Goal: Information Seeking & Learning: Check status

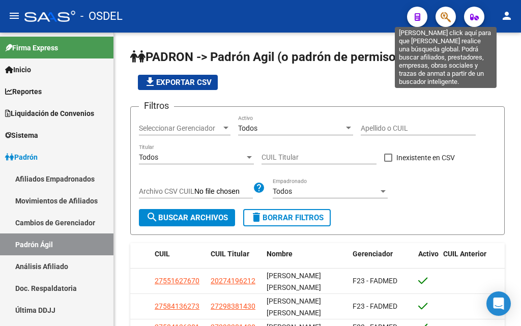
click at [443, 20] on icon "button" at bounding box center [446, 17] width 10 height 12
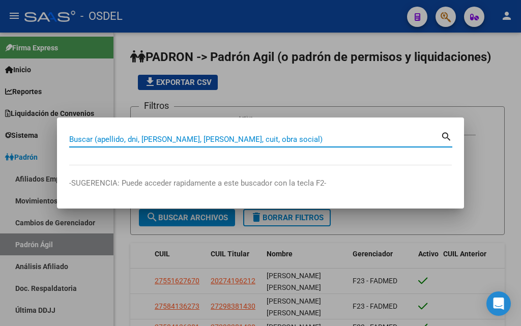
click at [178, 140] on input "Buscar (apellido, dni, [PERSON_NAME], [PERSON_NAME], cuit, obra social)" at bounding box center [255, 139] width 372 height 9
paste input "27419621"
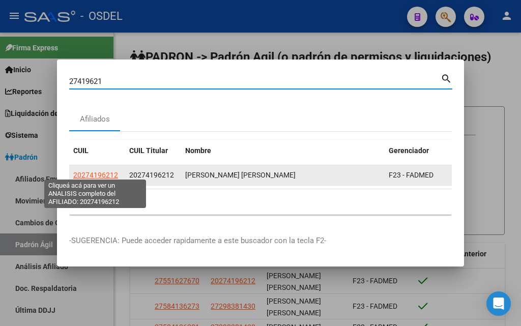
click at [104, 171] on span "20274196212" at bounding box center [95, 175] width 45 height 8
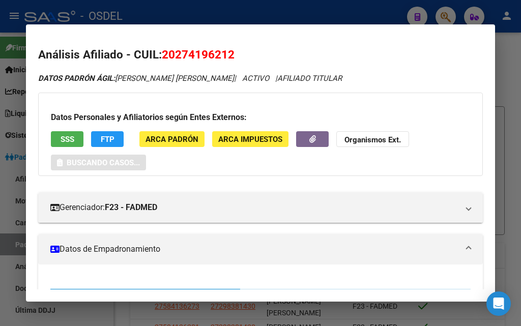
click at [46, 143] on div "Datos Personales y Afiliatorios según Entes Externos: SSS FTP ARCA Padrón ARCA …" at bounding box center [260, 134] width 445 height 83
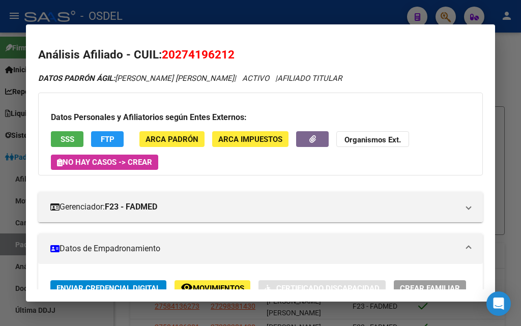
click at [62, 141] on span "SSS" at bounding box center [68, 139] width 14 height 9
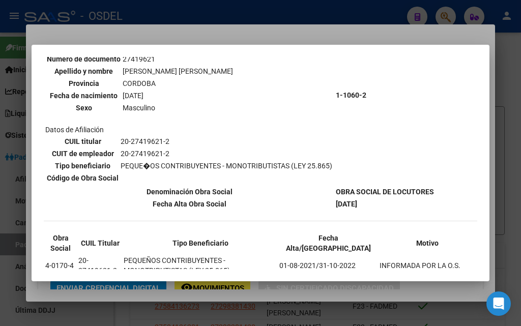
scroll to position [200, 0]
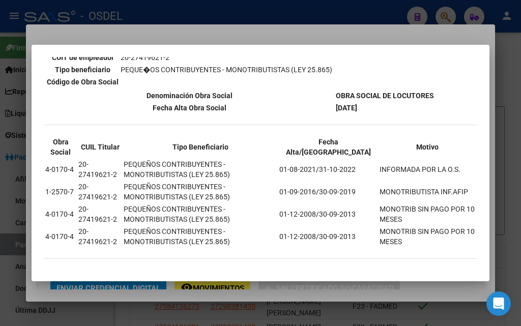
drag, startPoint x: 339, startPoint y: 164, endPoint x: 355, endPoint y: 175, distance: 18.9
click at [355, 175] on td "01-08-2021/31-10-2022" at bounding box center [328, 169] width 99 height 21
click at [278, 147] on th "Tipo Beneficiario" at bounding box center [200, 146] width 155 height 21
click at [175, 36] on div at bounding box center [260, 163] width 521 height 326
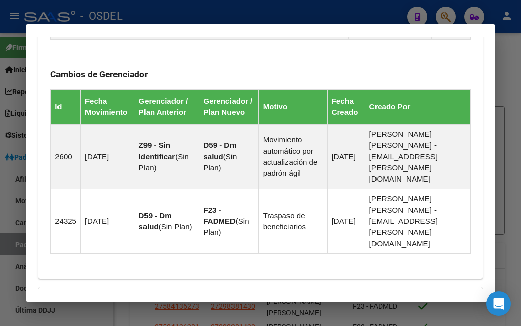
scroll to position [845, 0]
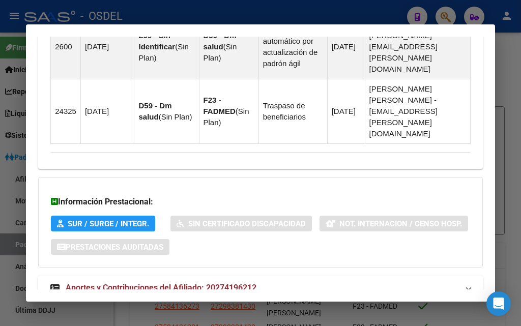
click at [168, 283] on span "Aportes y Contribuciones del Afiliado: 20274196212" at bounding box center [161, 288] width 191 height 10
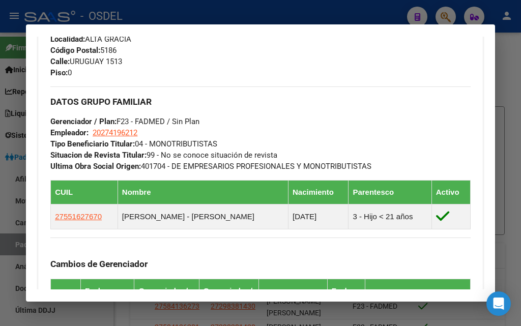
scroll to position [544, 0]
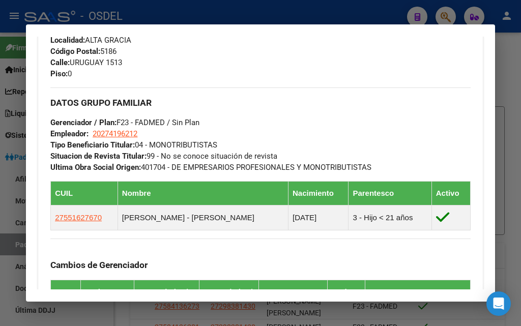
drag, startPoint x: 94, startPoint y: 135, endPoint x: 146, endPoint y: 136, distance: 51.9
click at [146, 136] on div "DATOS GRUPO FAMILIAR Gerenciador / Plan: F23 - FADMED / Sin Plan Empleador: 202…" at bounding box center [260, 131] width 420 height 86
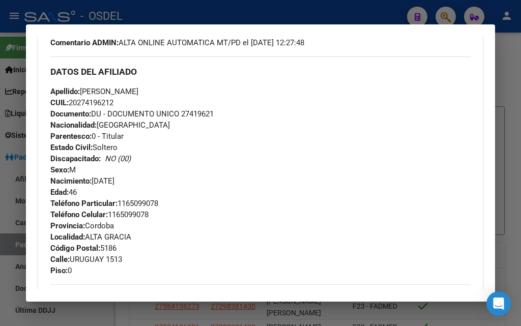
scroll to position [341, 0]
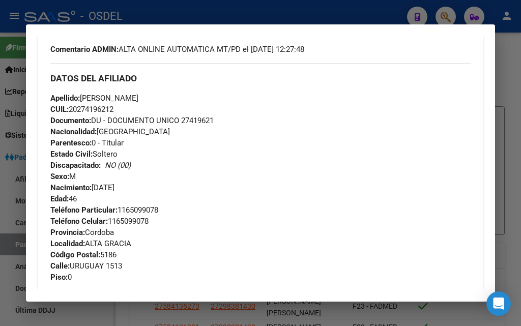
drag, startPoint x: 73, startPoint y: 109, endPoint x: 143, endPoint y: 109, distance: 69.7
click at [143, 109] on div "Apellido: [PERSON_NAME]: 20274196212 Documento: DU - DOCUMENTO UNICO 27419621 N…" at bounding box center [260, 149] width 420 height 112
copy span "20274196212"
click at [182, 16] on div at bounding box center [260, 163] width 521 height 326
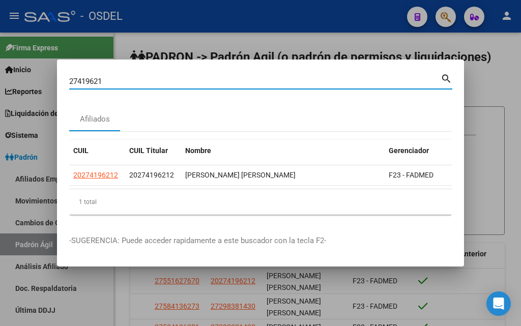
drag, startPoint x: 180, startPoint y: 79, endPoint x: 68, endPoint y: 75, distance: 112.6
click at [68, 75] on mat-dialog-content "27419621 Buscar (apellido, dni, cuil, nro traspaso, cuit, obra social) search A…" at bounding box center [260, 147] width 407 height 151
paste input "0.27463667."
drag, startPoint x: 80, startPoint y: 78, endPoint x: 26, endPoint y: 79, distance: 54.5
click at [26, 79] on div "20.27463667. Buscar (apellido, dni, cuil, nro traspaso, cuit, obra social) sear…" at bounding box center [260, 163] width 521 height 326
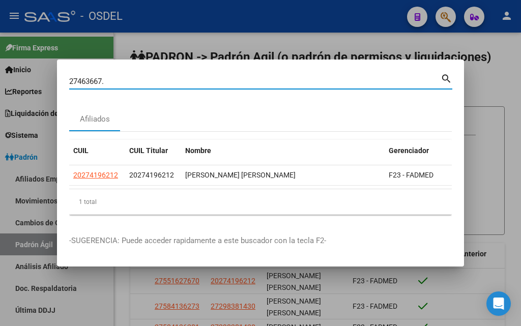
click at [156, 77] on input "27463667." at bounding box center [255, 81] width 372 height 9
type input "27463667"
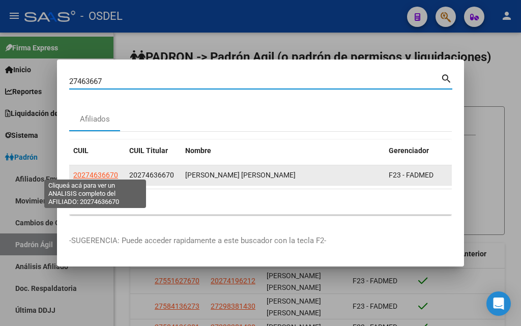
click at [101, 171] on span "20274636670" at bounding box center [95, 175] width 45 height 8
type textarea "20274636670"
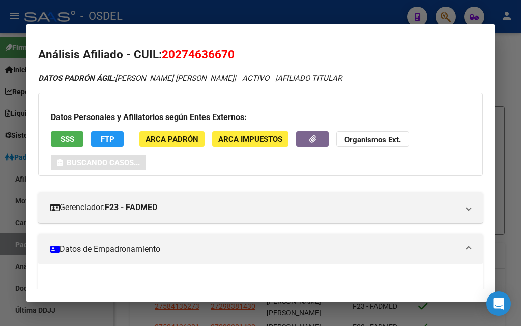
click at [64, 143] on span "SSS" at bounding box center [68, 139] width 14 height 9
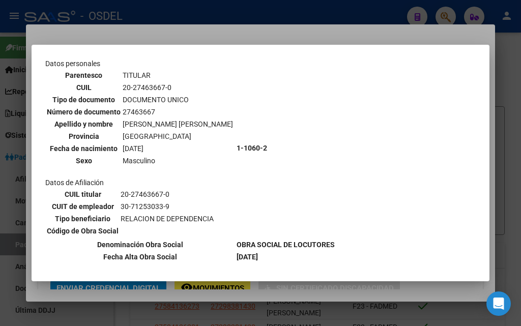
scroll to position [0, 0]
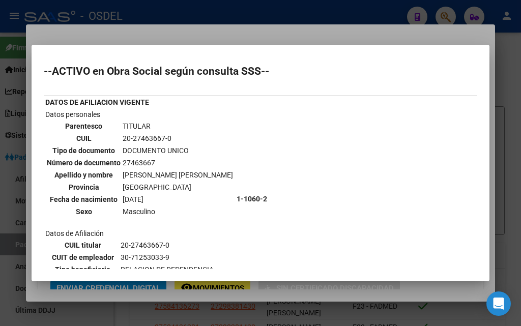
click at [162, 34] on div at bounding box center [260, 163] width 521 height 326
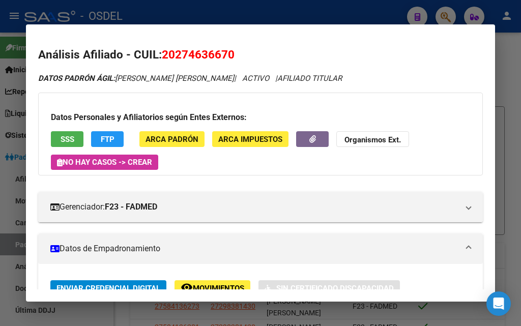
drag, startPoint x: 185, startPoint y: 15, endPoint x: 185, endPoint y: 20, distance: 5.6
click at [185, 14] on div at bounding box center [260, 163] width 521 height 326
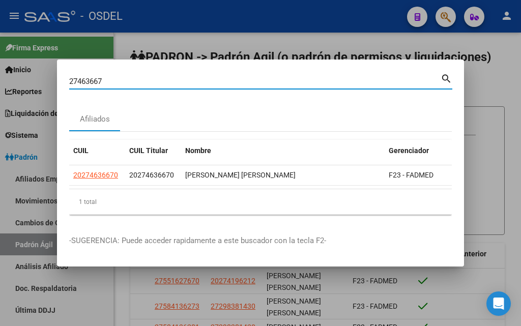
drag, startPoint x: 151, startPoint y: 76, endPoint x: 68, endPoint y: 77, distance: 83.0
click at [68, 77] on mat-dialog-content "27463667 Buscar (apellido, dni, cuil, nro traspaso, cuit, obra social) search A…" at bounding box center [260, 147] width 407 height 151
paste input "2829324"
type input "22829324"
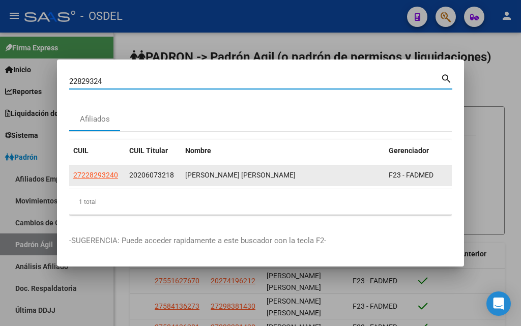
click at [88, 165] on datatable-body-cell "27228293240" at bounding box center [97, 175] width 56 height 20
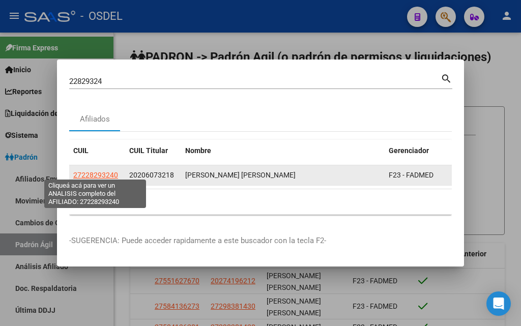
click at [85, 174] on span "27228293240" at bounding box center [95, 175] width 45 height 8
type textarea "27228293240"
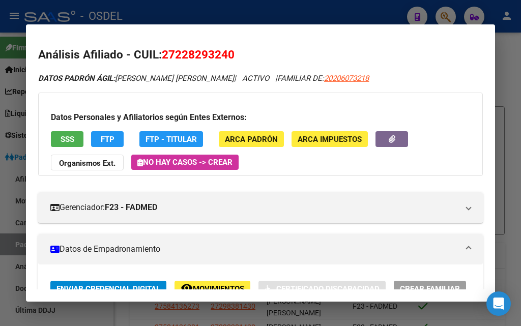
click at [64, 140] on span "SSS" at bounding box center [68, 139] width 14 height 9
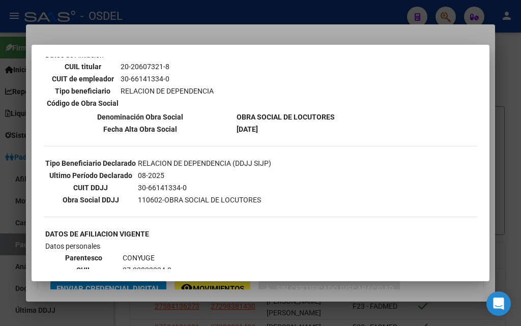
scroll to position [168, 0]
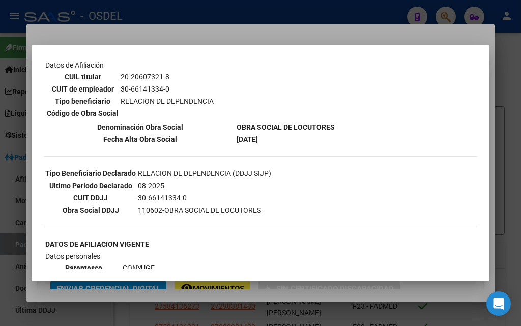
click at [174, 38] on div at bounding box center [260, 163] width 521 height 326
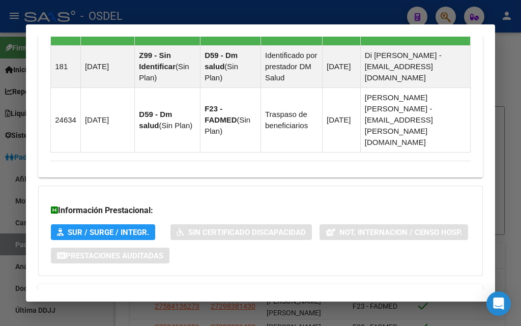
scroll to position [859, 0]
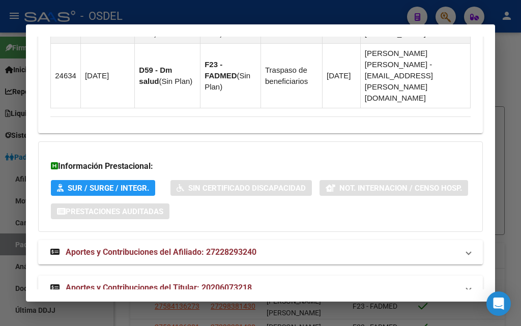
click at [96, 283] on span "Aportes y Contribuciones del Titular: 20206073218" at bounding box center [159, 288] width 186 height 10
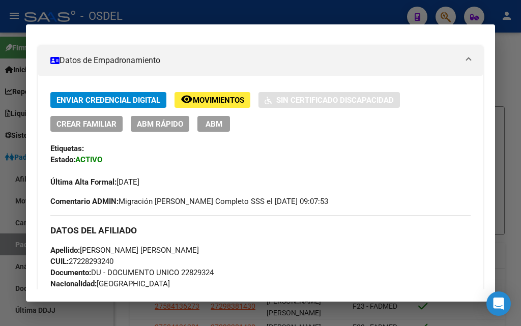
scroll to position [240, 0]
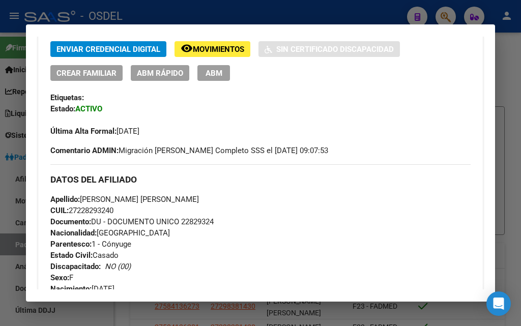
drag, startPoint x: 71, startPoint y: 209, endPoint x: 154, endPoint y: 212, distance: 82.5
click at [154, 212] on div "Apellido: [PERSON_NAME] [PERSON_NAME] CUIL: 27228293240 Documento: DU - DOCUMEN…" at bounding box center [260, 250] width 420 height 112
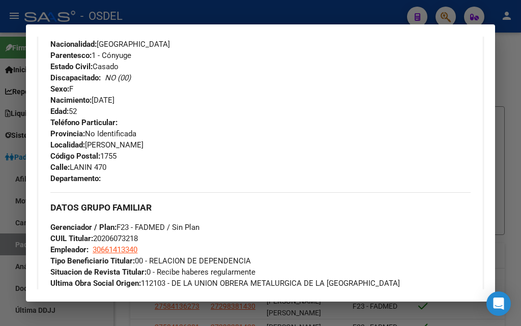
scroll to position [443, 0]
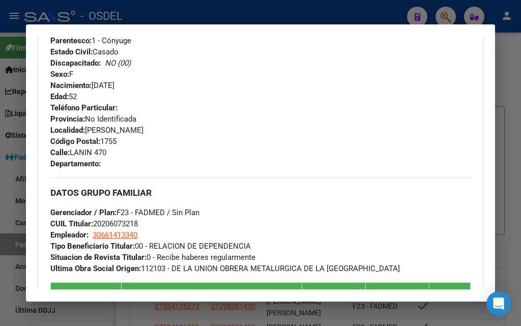
drag, startPoint x: 154, startPoint y: 248, endPoint x: 280, endPoint y: 249, distance: 126.2
click at [280, 249] on div "DATOS GRUPO FAMILIAR Gerenciador / Plan: F23 - FADMED / Sin Plan CUIL Titular: …" at bounding box center [260, 226] width 420 height 97
click at [151, 12] on div at bounding box center [260, 163] width 521 height 326
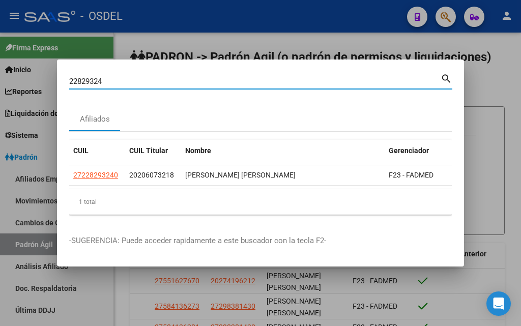
drag, startPoint x: 116, startPoint y: 74, endPoint x: 30, endPoint y: 74, distance: 86.0
click at [30, 74] on div "22829324 Buscar (apellido, dni, cuil, nro traspaso, cuit, obra social) search A…" at bounding box center [260, 163] width 521 height 326
paste input "7463667"
type input "27463667"
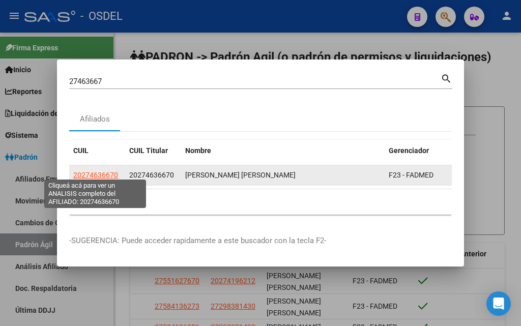
click at [87, 171] on span "20274636670" at bounding box center [95, 175] width 45 height 8
type textarea "20274636670"
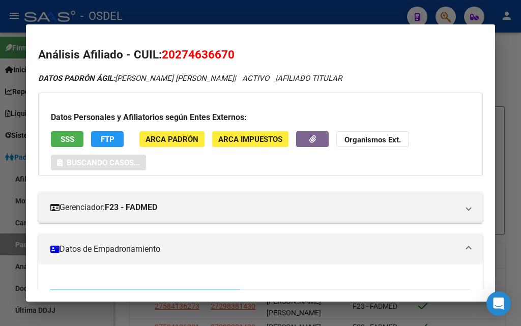
click at [69, 136] on span "SSS" at bounding box center [68, 139] width 14 height 9
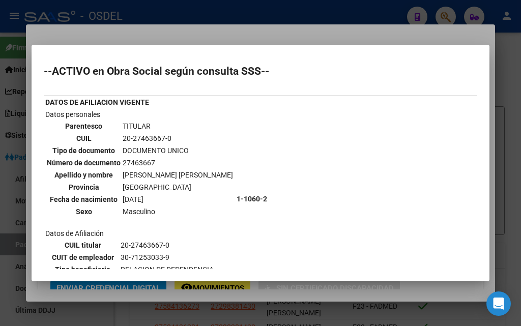
drag, startPoint x: 49, startPoint y: 65, endPoint x: 302, endPoint y: 69, distance: 253.0
click at [302, 69] on h2 "--ACTIVO en Obra Social según consulta SSS--" at bounding box center [261, 71] width 434 height 10
click at [303, 119] on td "1-1060-2" at bounding box center [285, 199] width 99 height 180
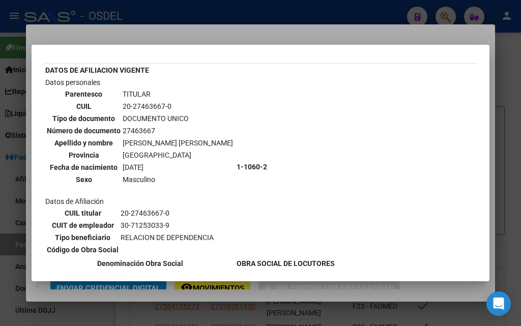
scroll to position [0, 0]
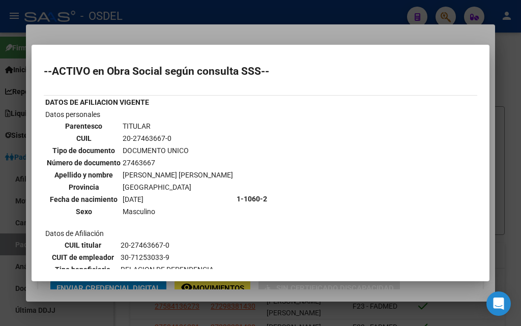
click at [167, 34] on div at bounding box center [260, 163] width 521 height 326
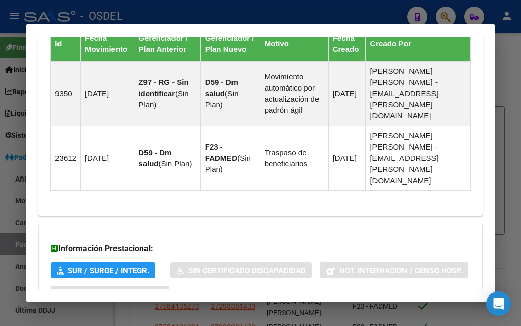
scroll to position [810, 0]
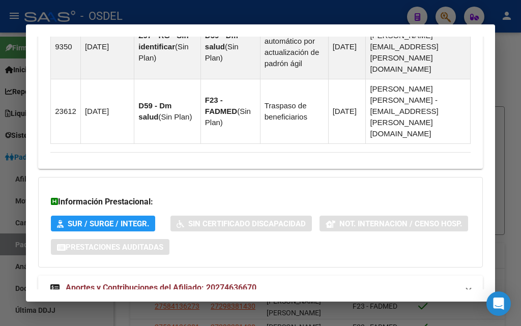
click at [126, 283] on span "Aportes y Contribuciones del Afiliado: 20274636670" at bounding box center [161, 288] width 191 height 10
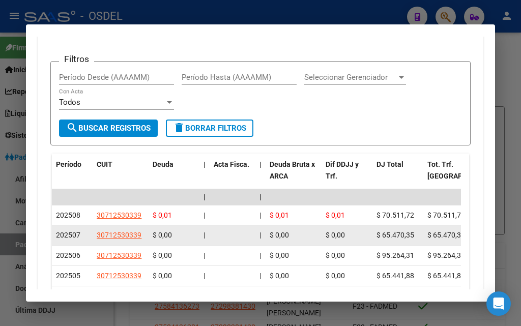
scroll to position [1175, 0]
